Goal: Check status: Check status

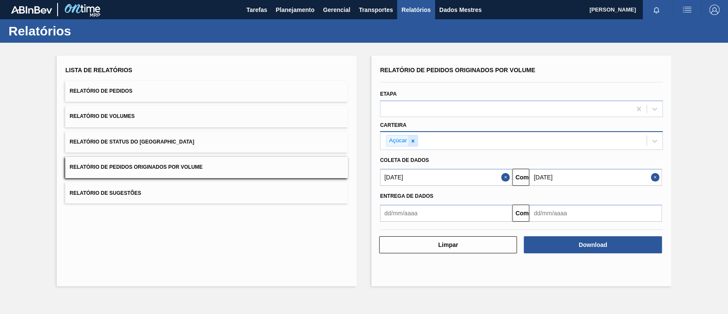
click at [416, 142] on icon at bounding box center [413, 141] width 6 height 6
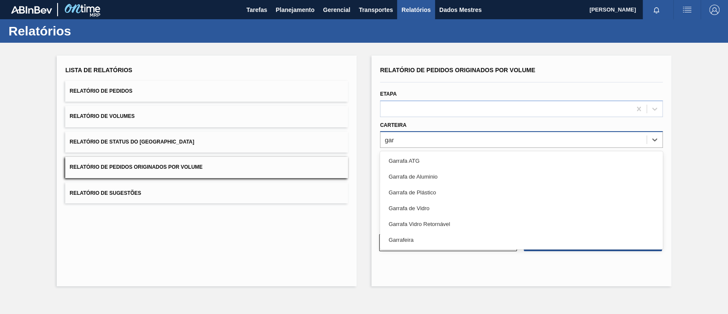
type input "garr"
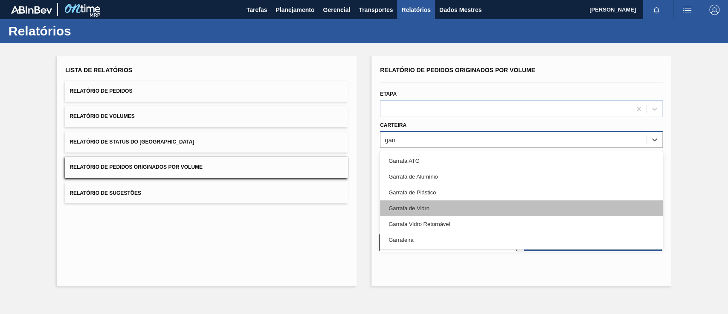
click at [419, 208] on font "Garrafa de Vidro" at bounding box center [409, 208] width 41 height 6
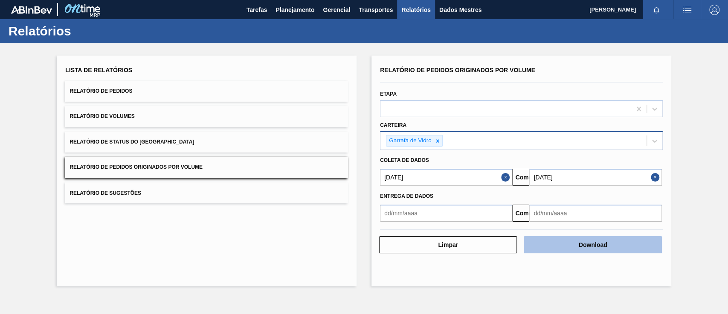
click at [606, 242] on font "Download" at bounding box center [593, 244] width 29 height 7
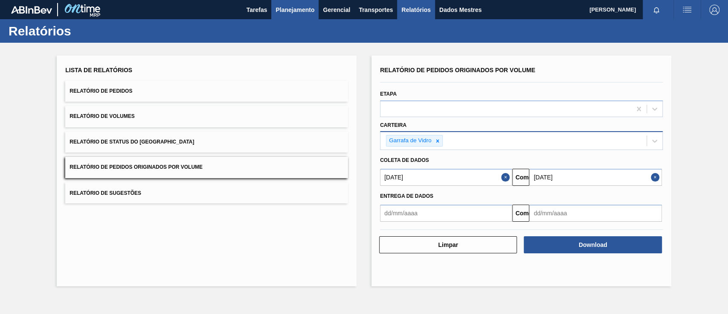
click at [290, 5] on font "Planejamento" at bounding box center [295, 10] width 39 height 10
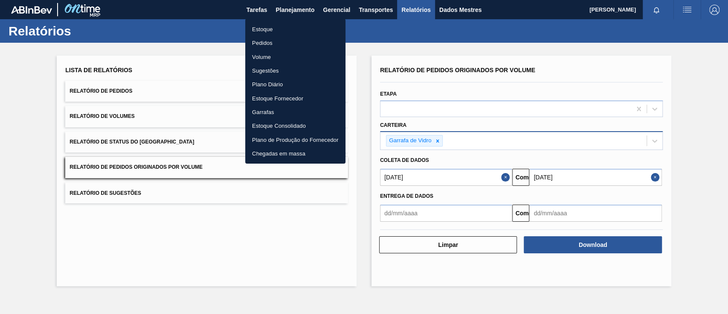
click at [265, 41] on font "Pedidos" at bounding box center [262, 43] width 20 height 6
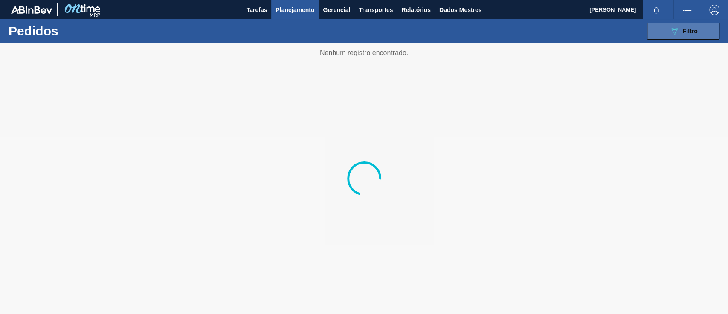
click at [679, 26] on button "089F7B8B-B2A5-4AFE-B5C0-19BA573D28AC Filtro" at bounding box center [683, 31] width 73 height 17
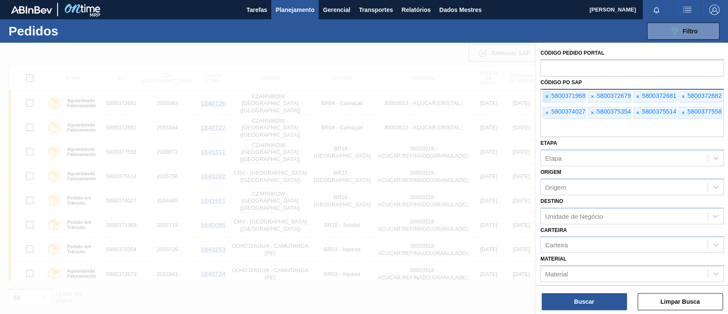
click at [548, 95] on font "×" at bounding box center [546, 96] width 3 height 7
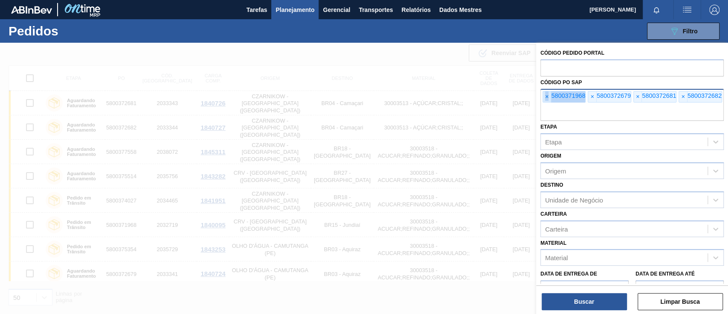
click at [548, 95] on font "×" at bounding box center [546, 96] width 3 height 7
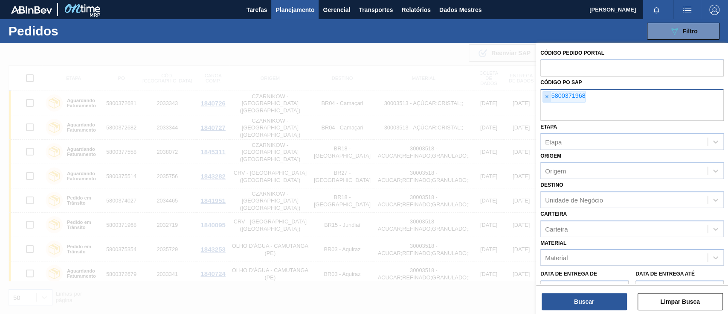
click at [548, 95] on font "×" at bounding box center [546, 96] width 3 height 7
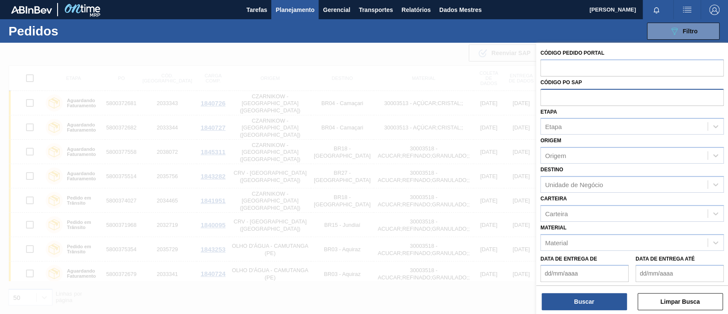
click at [548, 95] on input "text" at bounding box center [633, 97] width 184 height 16
paste input "text"
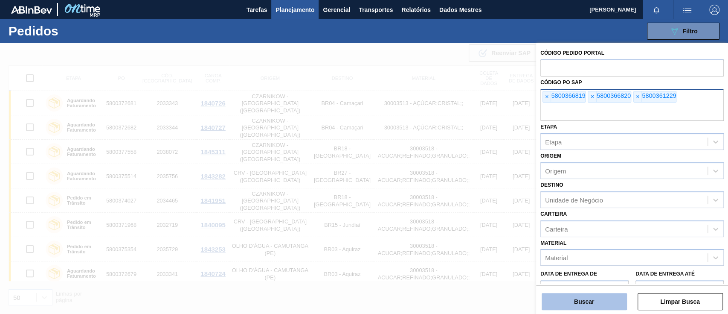
click at [583, 300] on font "Buscar" at bounding box center [584, 301] width 20 height 7
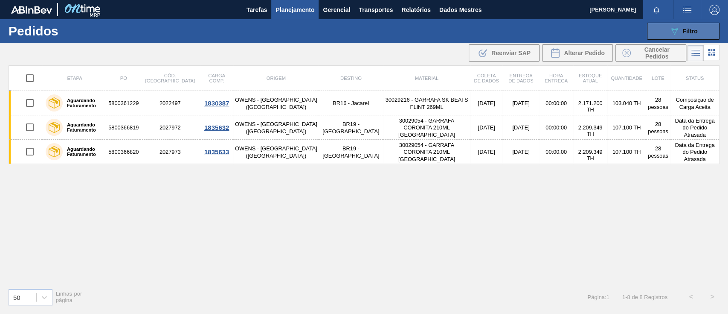
click at [649, 35] on button "089F7B8B-B2A5-4AFE-B5C0-19BA573D28AC Filtro" at bounding box center [683, 31] width 73 height 17
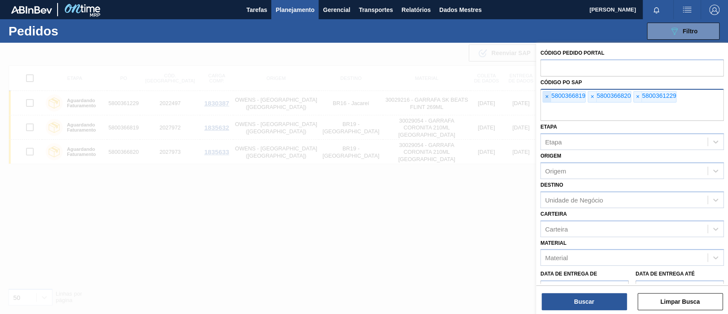
click at [545, 96] on font "×" at bounding box center [546, 96] width 3 height 7
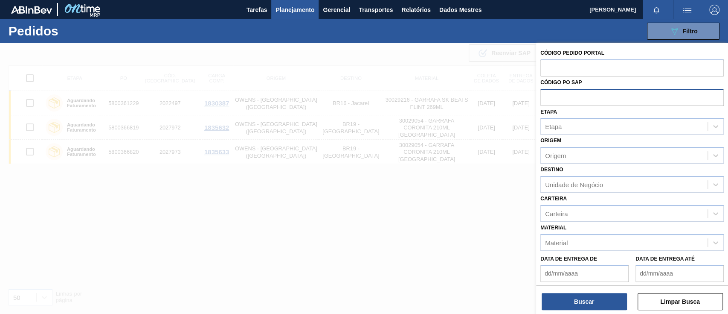
click at [545, 96] on input "text" at bounding box center [633, 97] width 184 height 16
paste input "text"
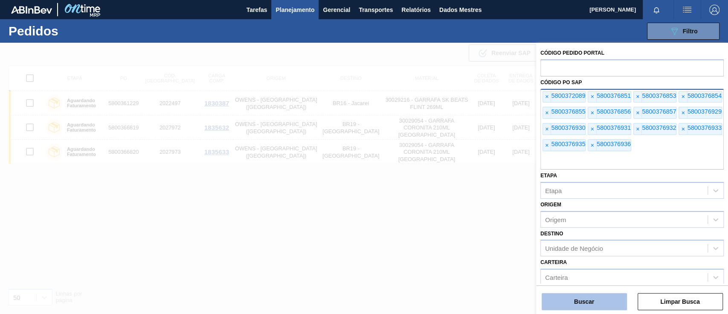
click at [599, 302] on button "Buscar" at bounding box center [584, 301] width 85 height 17
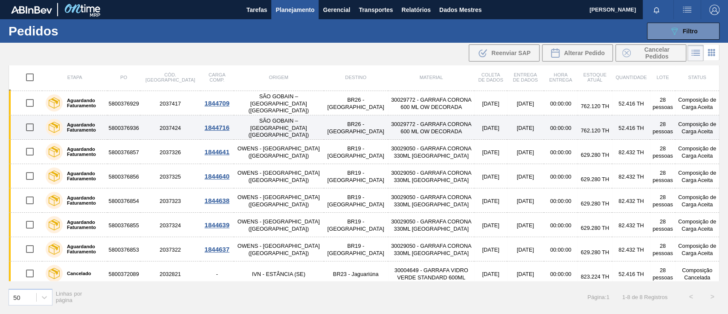
scroll to position [174, 0]
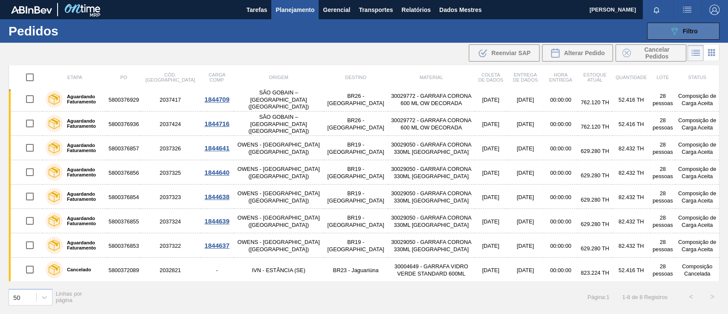
click at [662, 27] on button "089F7B8B-B2A5-4AFE-B5C0-19BA573D28AC Filtro" at bounding box center [683, 31] width 73 height 17
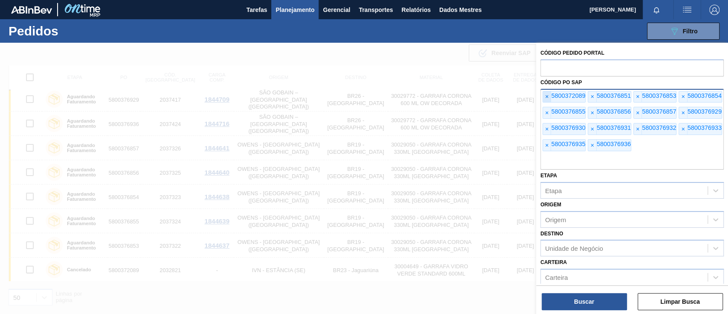
click at [545, 95] on font "×" at bounding box center [546, 96] width 3 height 7
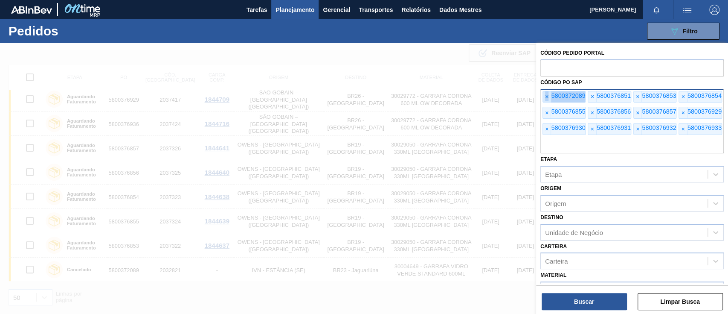
click at [545, 95] on font "×" at bounding box center [546, 96] width 3 height 7
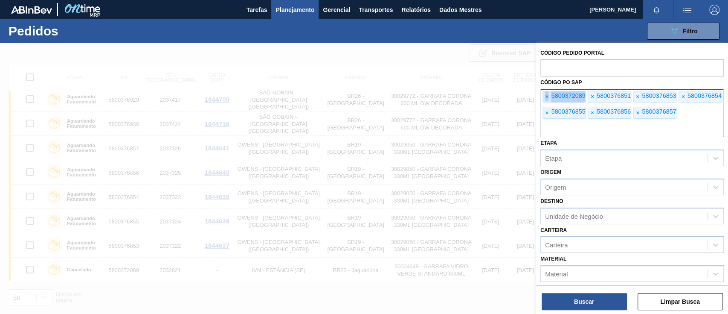
click at [545, 95] on font "×" at bounding box center [546, 96] width 3 height 7
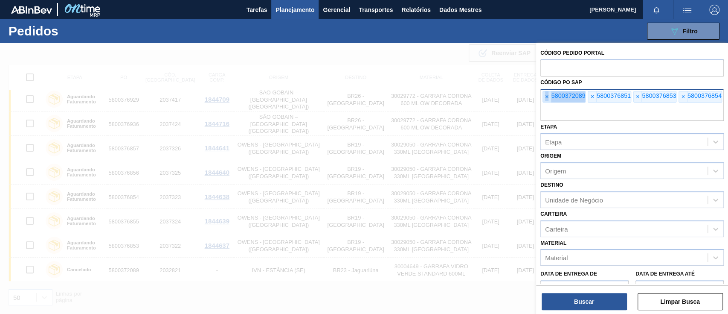
click at [545, 95] on font "×" at bounding box center [546, 96] width 3 height 7
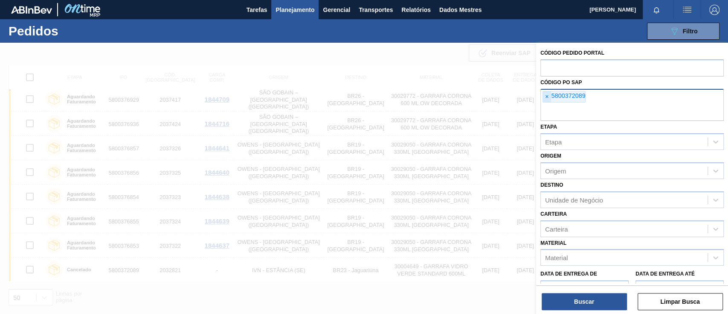
click at [545, 95] on font "×" at bounding box center [546, 96] width 3 height 7
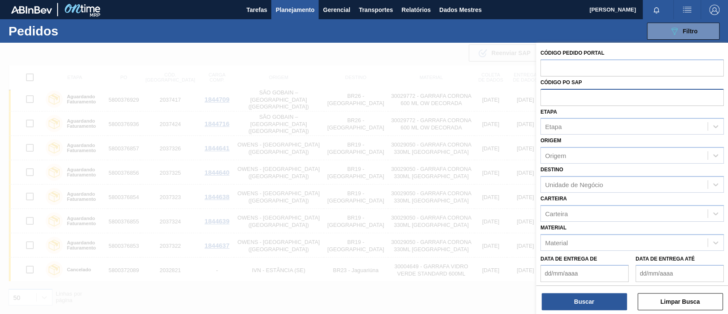
click at [545, 95] on input "text" at bounding box center [633, 97] width 184 height 16
paste input "text"
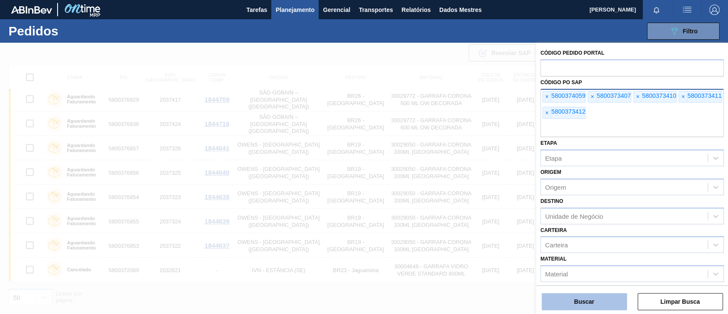
click at [597, 295] on button "Buscar" at bounding box center [584, 301] width 85 height 17
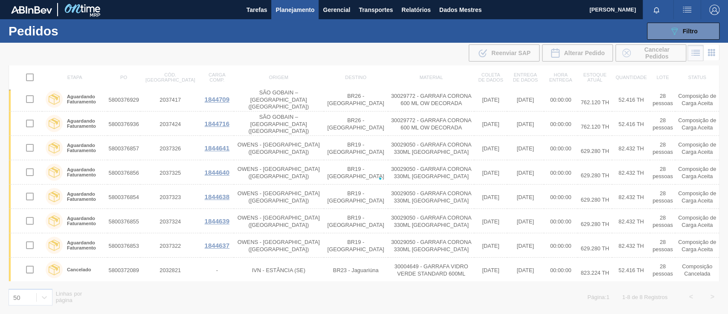
scroll to position [0, 0]
